Goal: Task Accomplishment & Management: Use online tool/utility

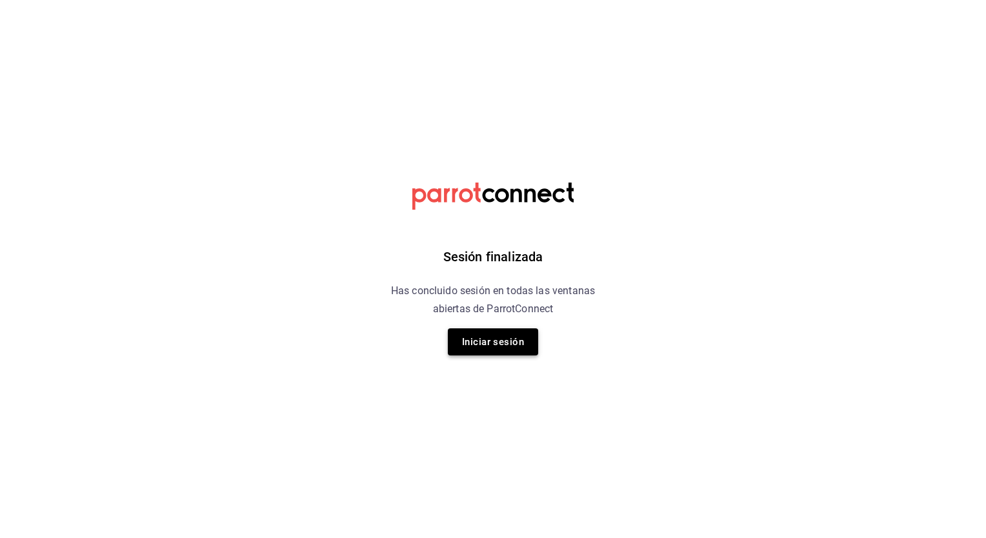
click at [495, 345] on button "Iniciar sesión" at bounding box center [493, 341] width 90 height 27
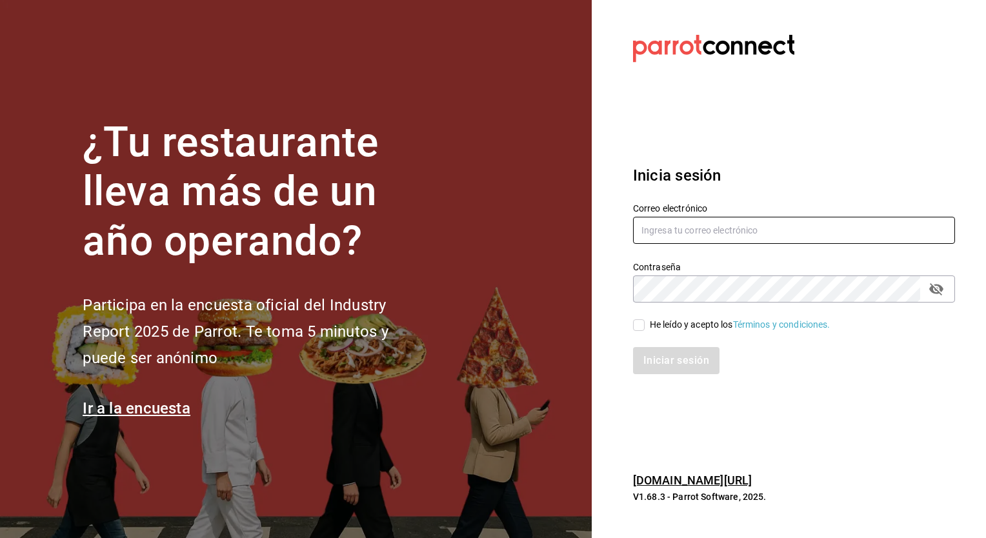
type input "christian.prado@grupocosteno.com"
click at [639, 329] on input "He leído y acepto los Términos y condiciones." at bounding box center [639, 325] width 12 height 12
checkbox input "true"
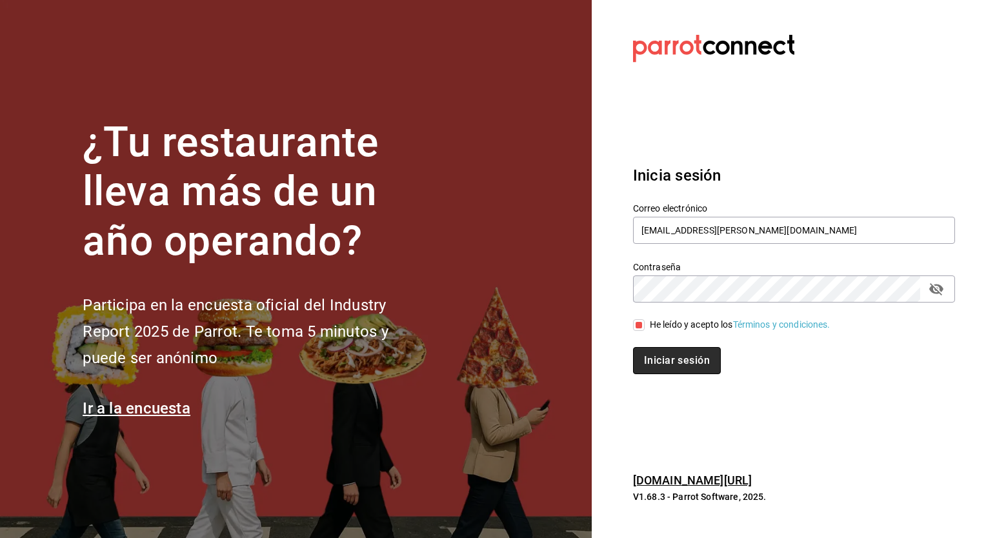
click at [676, 358] on button "Iniciar sesión" at bounding box center [677, 360] width 88 height 27
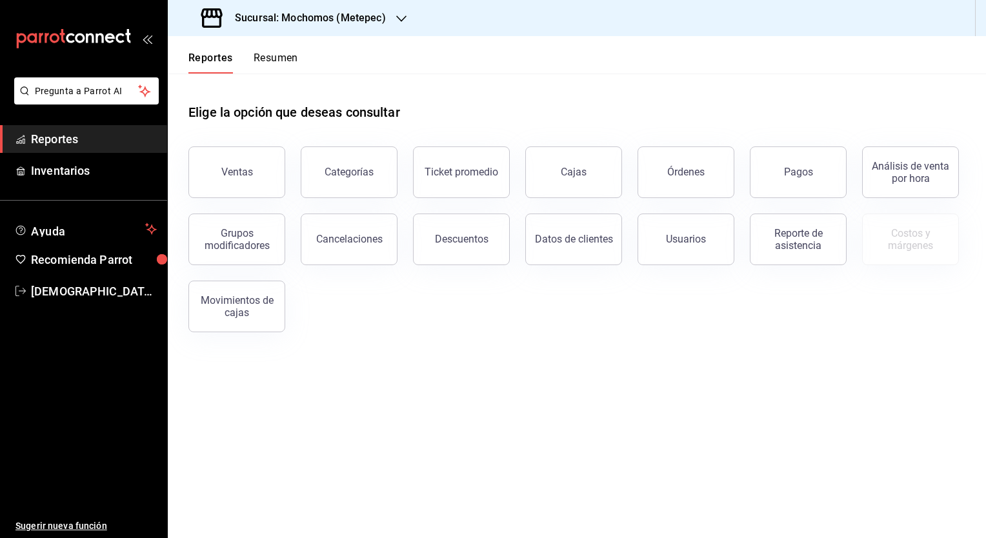
click at [344, 24] on h3 "Sucursal: Mochomos (Metepec)" at bounding box center [304, 17] width 161 height 15
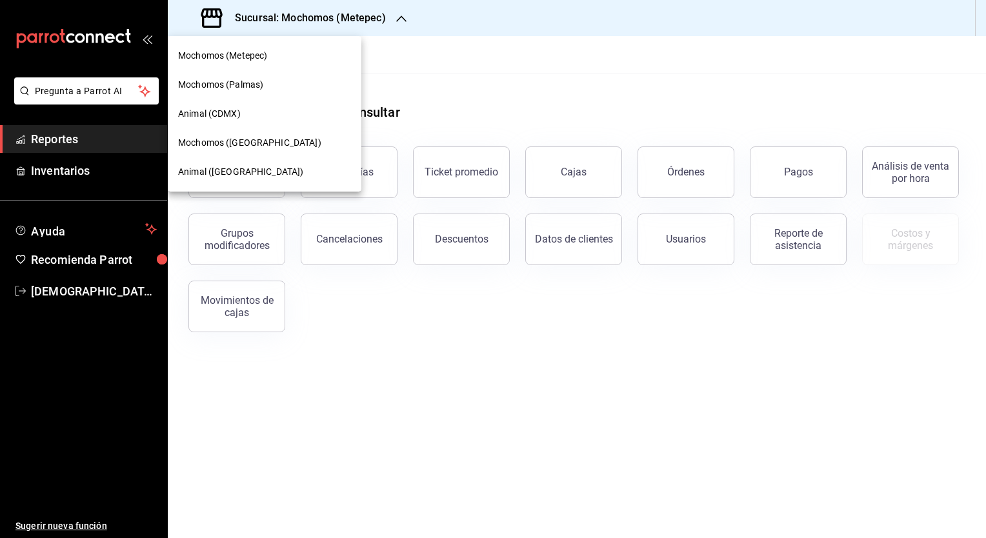
click at [235, 143] on span "Mochomos ([GEOGRAPHIC_DATA])" at bounding box center [249, 143] width 143 height 14
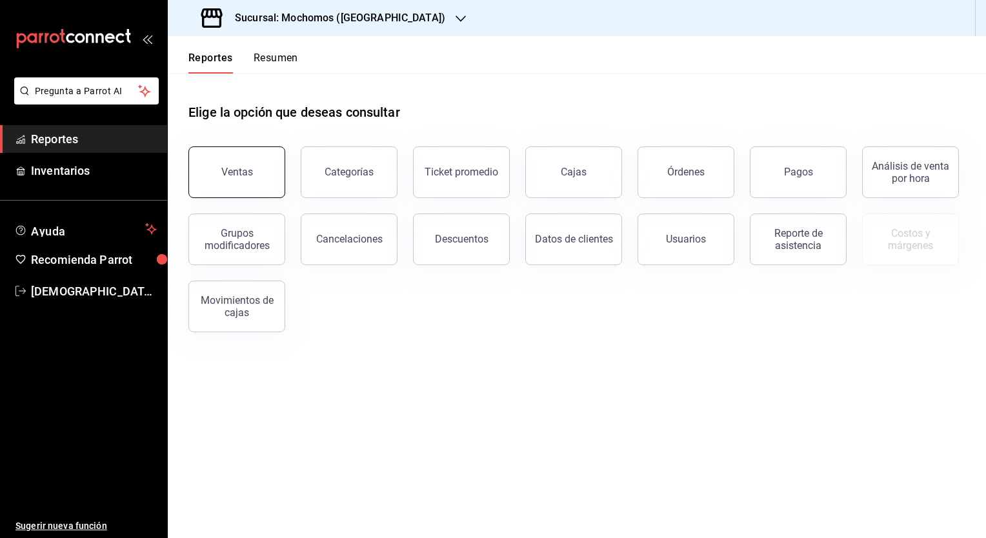
click at [252, 178] on button "Ventas" at bounding box center [236, 172] width 97 height 52
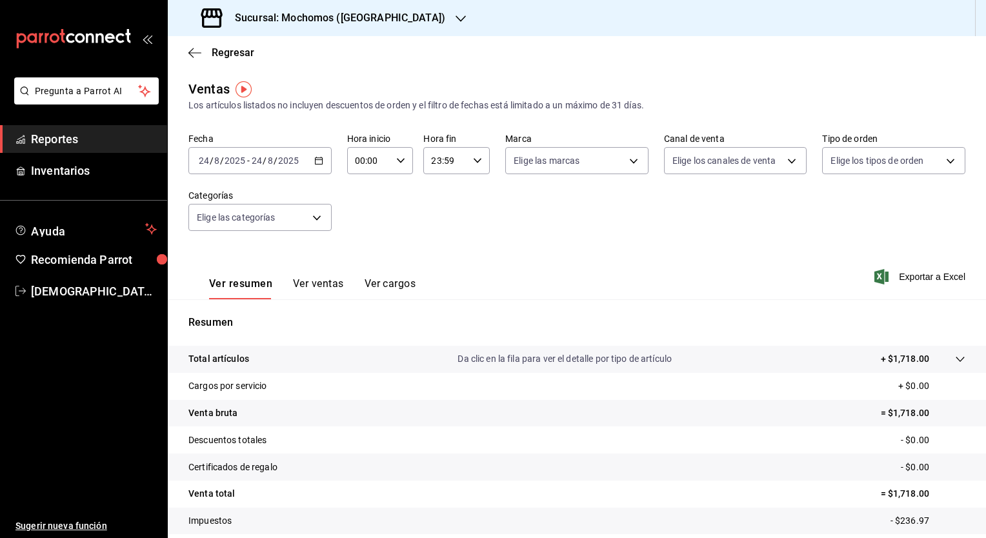
click at [397, 163] on icon "button" at bounding box center [400, 160] width 9 height 9
click at [364, 236] on span "05" at bounding box center [361, 235] width 12 height 10
type input "05:00"
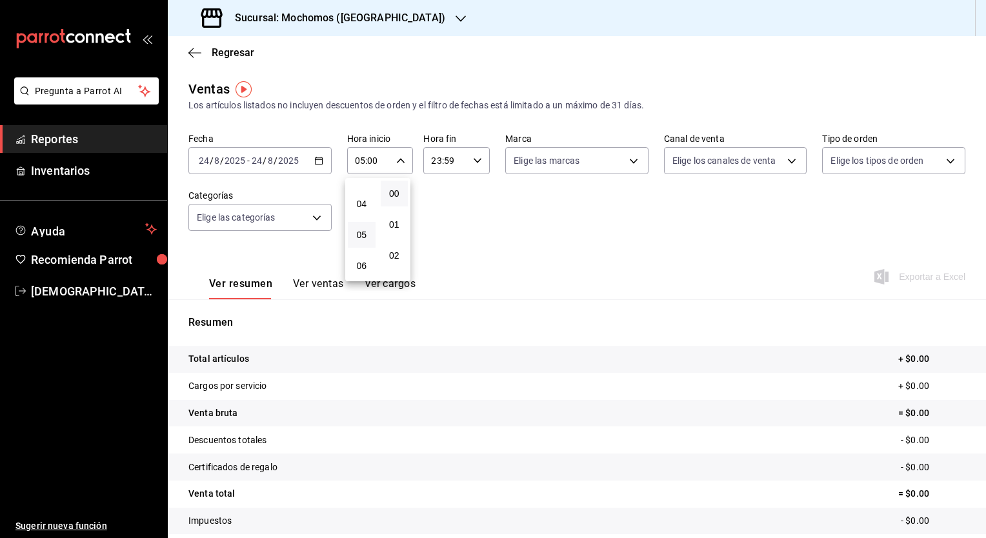
click at [436, 154] on div at bounding box center [493, 269] width 986 height 538
click at [436, 156] on input "23:59" at bounding box center [445, 161] width 45 height 26
click at [436, 251] on span "04" at bounding box center [437, 248] width 12 height 10
type input "04:59"
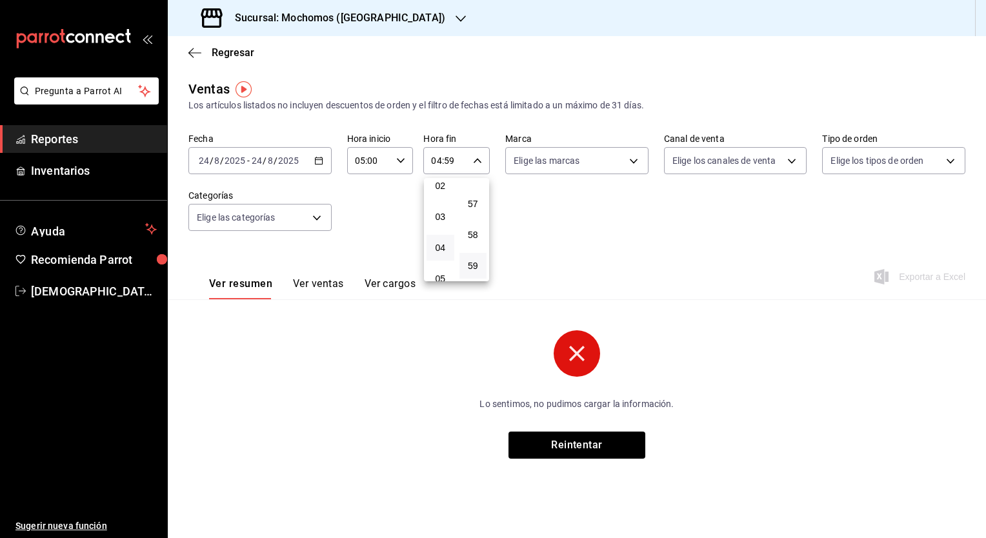
click at [606, 225] on div at bounding box center [493, 269] width 986 height 538
click at [312, 159] on div "[DATE] [DATE] - [DATE] [DATE]" at bounding box center [259, 160] width 143 height 27
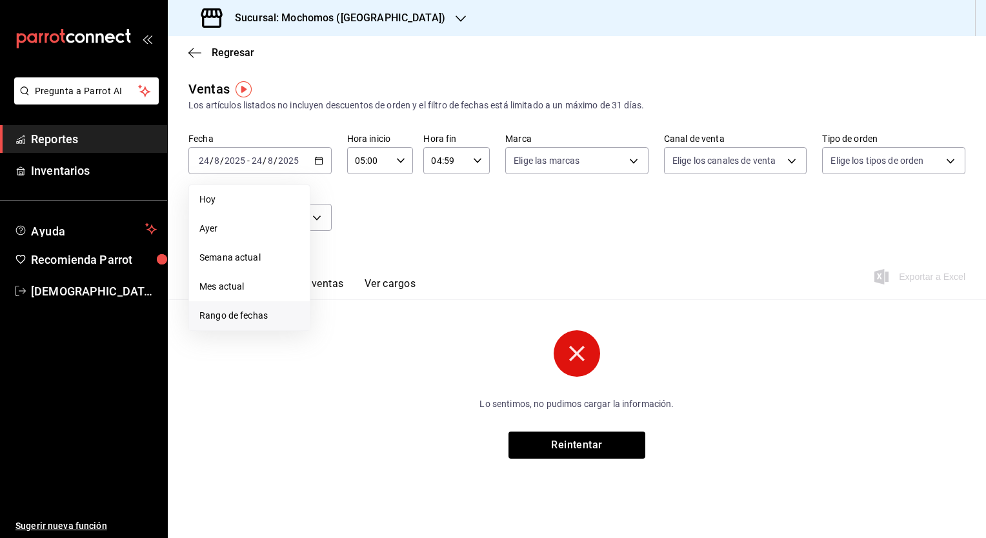
click at [240, 317] on span "Rango de fechas" at bounding box center [249, 316] width 100 height 14
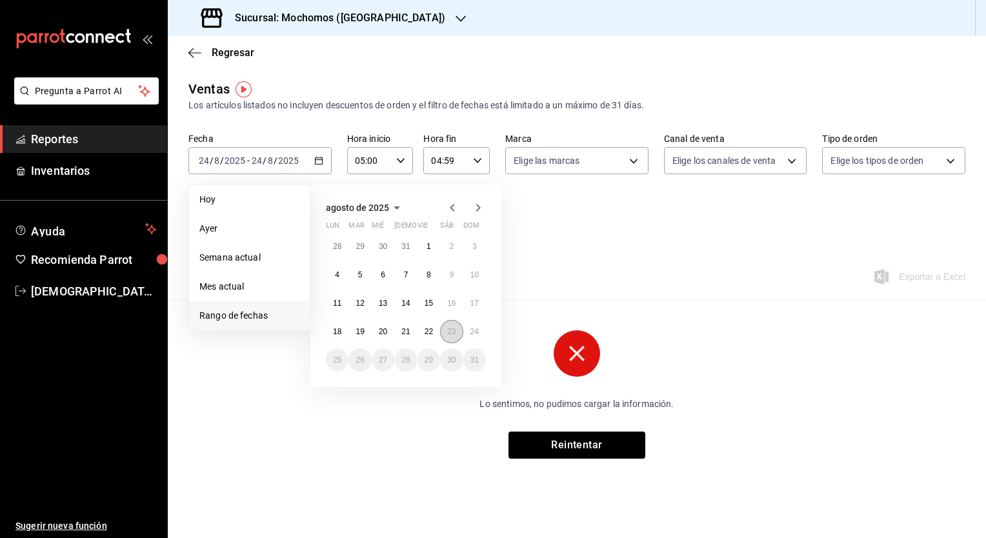
click at [448, 332] on abbr "23" at bounding box center [451, 331] width 8 height 9
click at [470, 332] on abbr "24" at bounding box center [474, 331] width 8 height 9
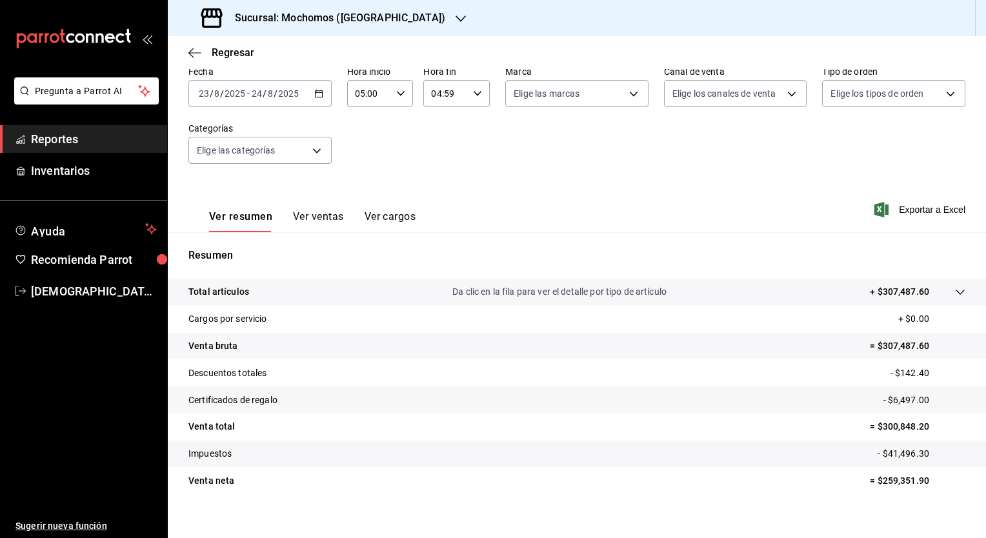
scroll to position [80, 0]
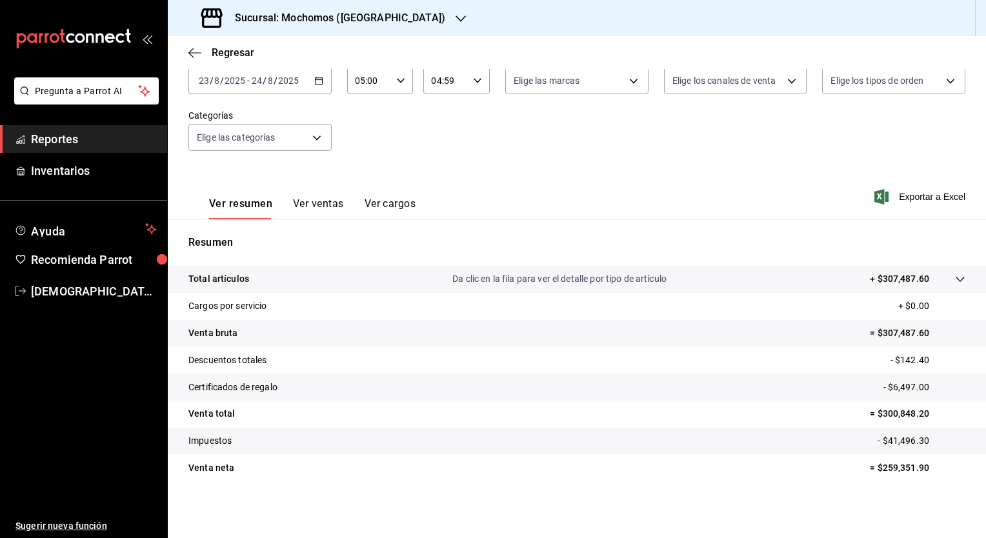
click at [711, 383] on tr "Certificados de regalo - $6,497.00" at bounding box center [577, 386] width 818 height 27
click at [330, 206] on button "Ver ventas" at bounding box center [318, 208] width 51 height 22
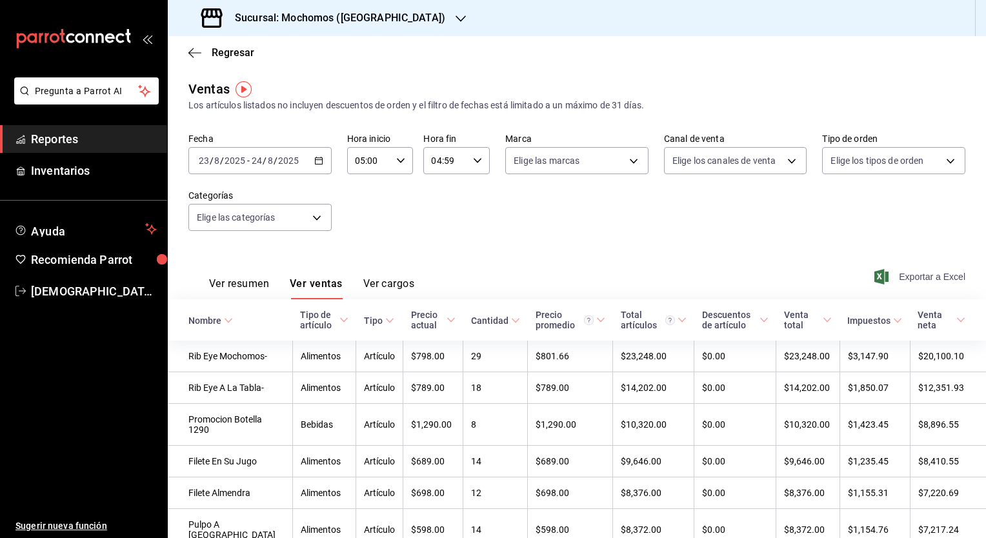
click at [913, 277] on span "Exportar a Excel" at bounding box center [921, 276] width 88 height 15
click at [574, 239] on div "Fecha [DATE] [DATE] - [DATE] [DATE] Hora inicio 05:00 Hora inicio Hora fin 04:5…" at bounding box center [576, 190] width 777 height 114
click at [333, 34] on div "Sucursal: Mochomos ([GEOGRAPHIC_DATA])" at bounding box center [324, 18] width 293 height 36
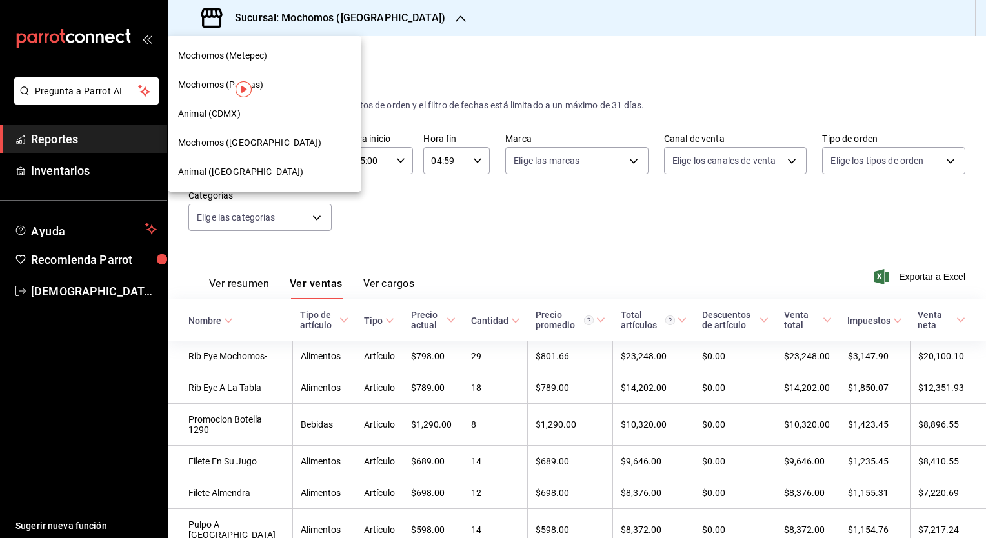
click at [224, 170] on span "Animal ([GEOGRAPHIC_DATA])" at bounding box center [240, 172] width 125 height 14
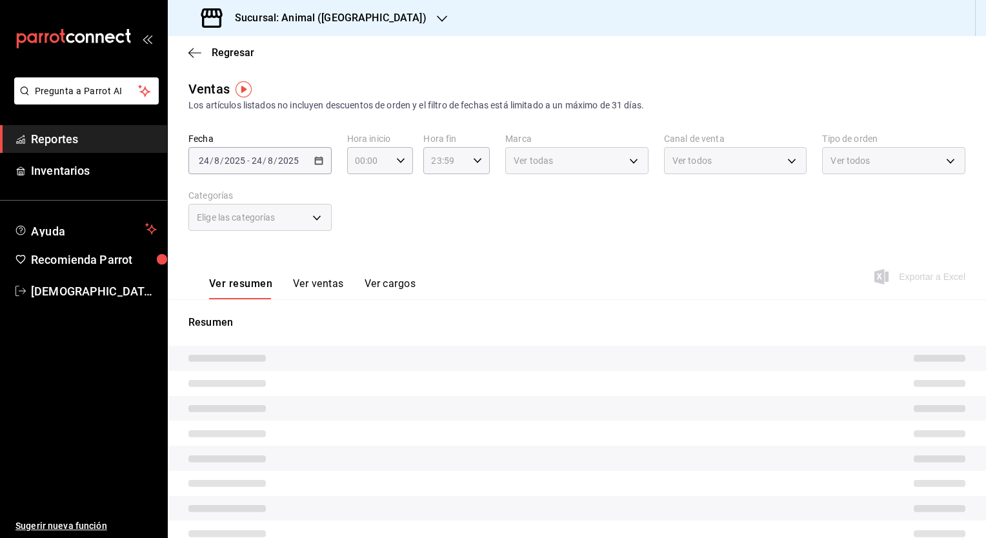
type input "05:00"
type input "04:59"
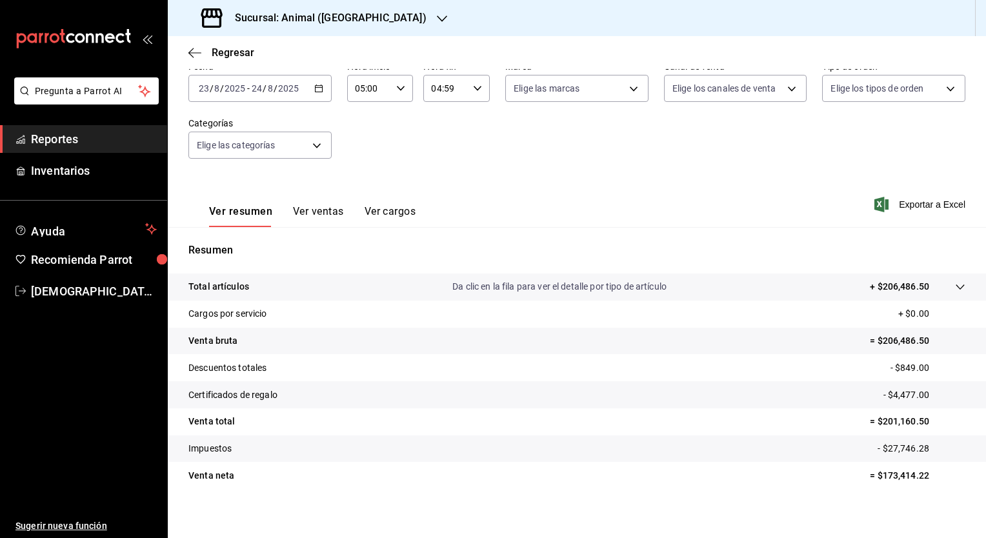
scroll to position [80, 0]
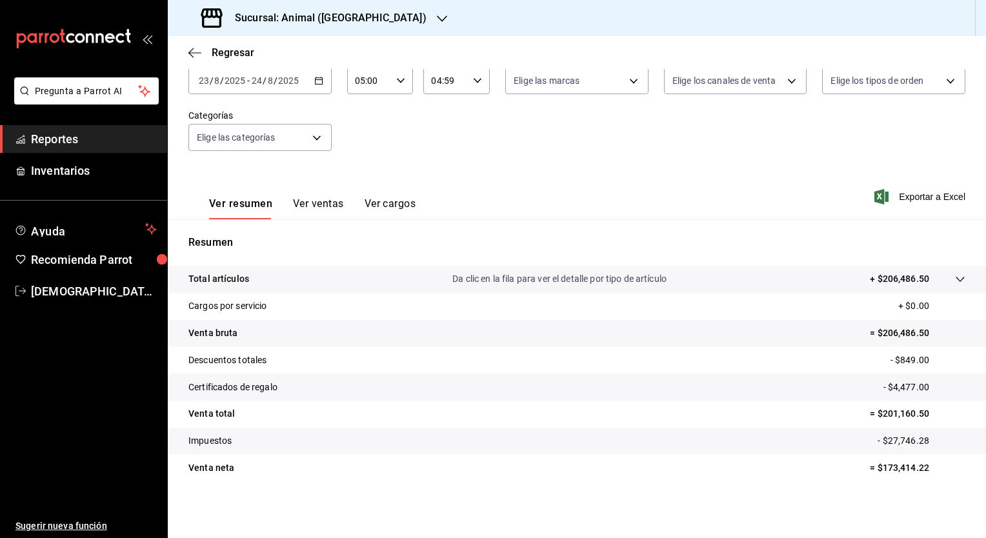
click at [321, 205] on button "Ver ventas" at bounding box center [318, 208] width 51 height 22
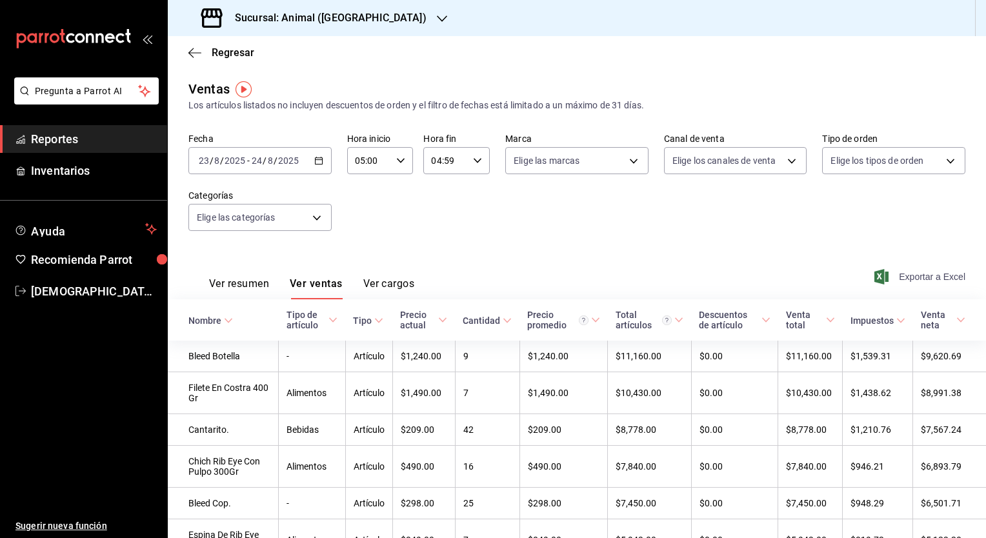
click at [917, 275] on span "Exportar a Excel" at bounding box center [921, 276] width 88 height 15
click at [346, 12] on h3 "Sucursal: Animal ([GEOGRAPHIC_DATA])" at bounding box center [325, 17] width 202 height 15
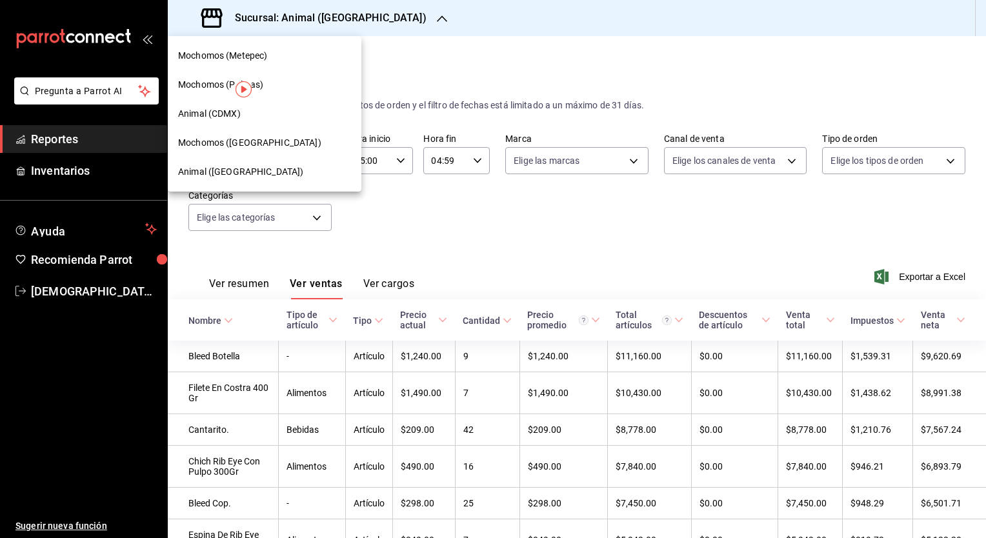
click at [221, 142] on span "Mochomos ([GEOGRAPHIC_DATA])" at bounding box center [249, 143] width 143 height 14
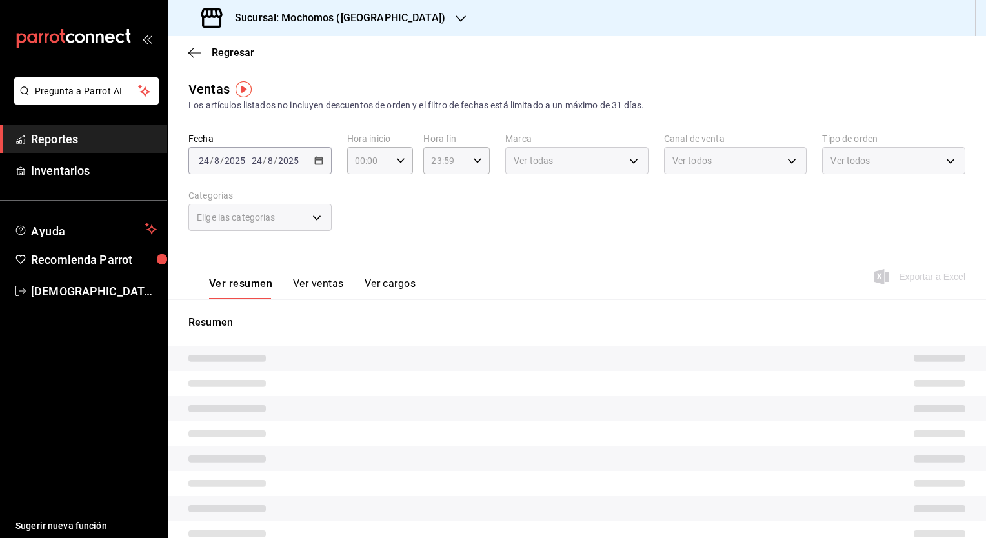
type input "05:00"
type input "04:59"
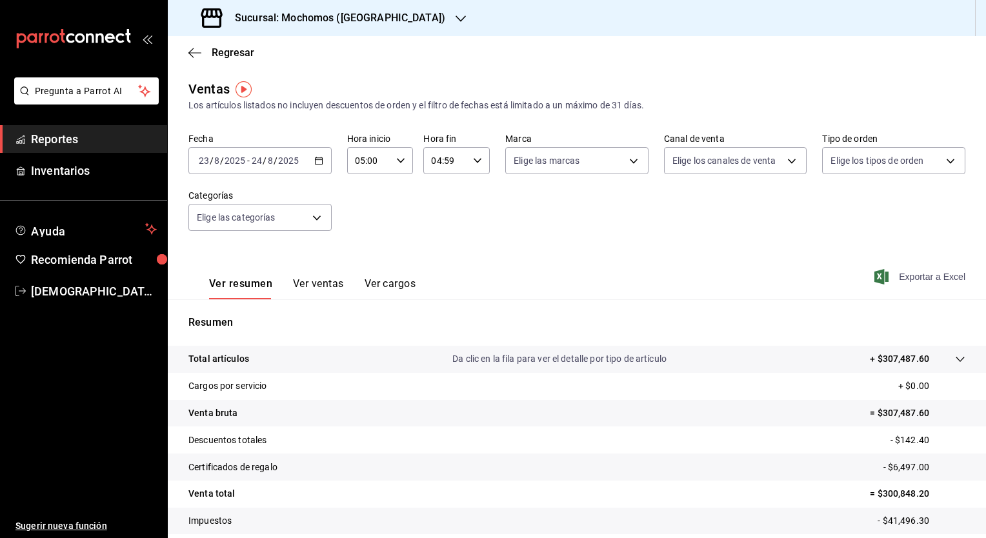
click at [913, 278] on span "Exportar a Excel" at bounding box center [921, 276] width 88 height 15
